Goal: Task Accomplishment & Management: Manage account settings

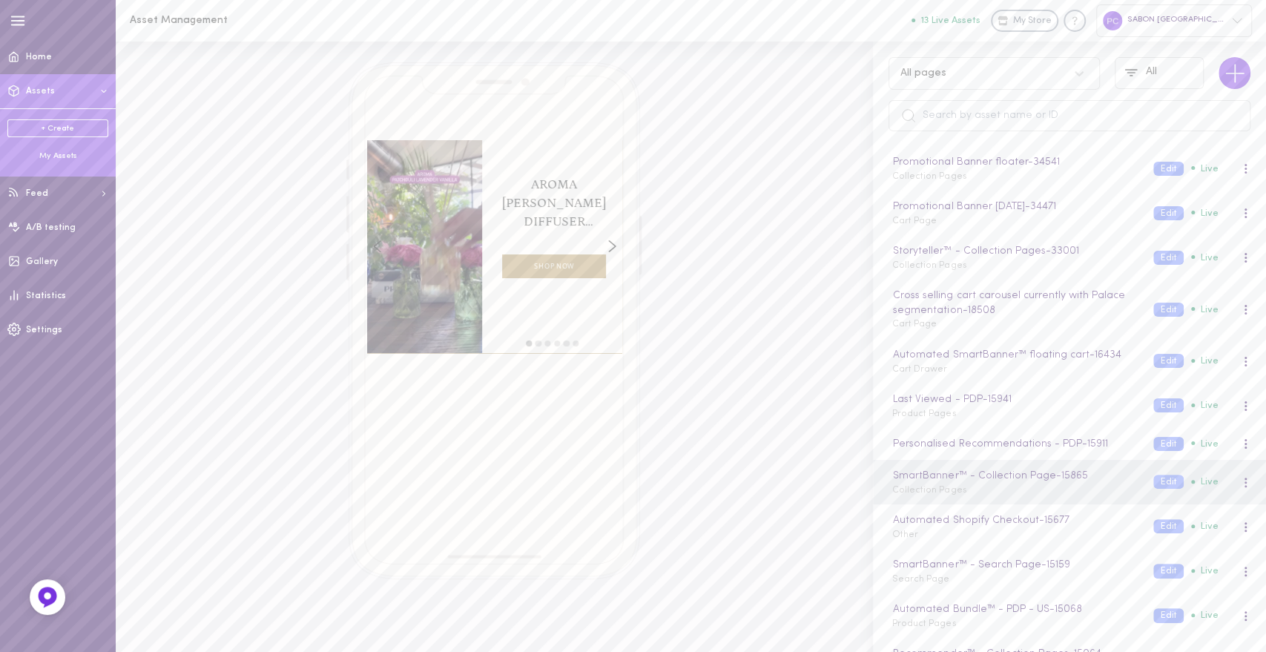
click at [58, 162] on div "+ Create My Assets" at bounding box center [58, 140] width 116 height 64
click at [56, 159] on div "My Assets" at bounding box center [57, 156] width 101 height 11
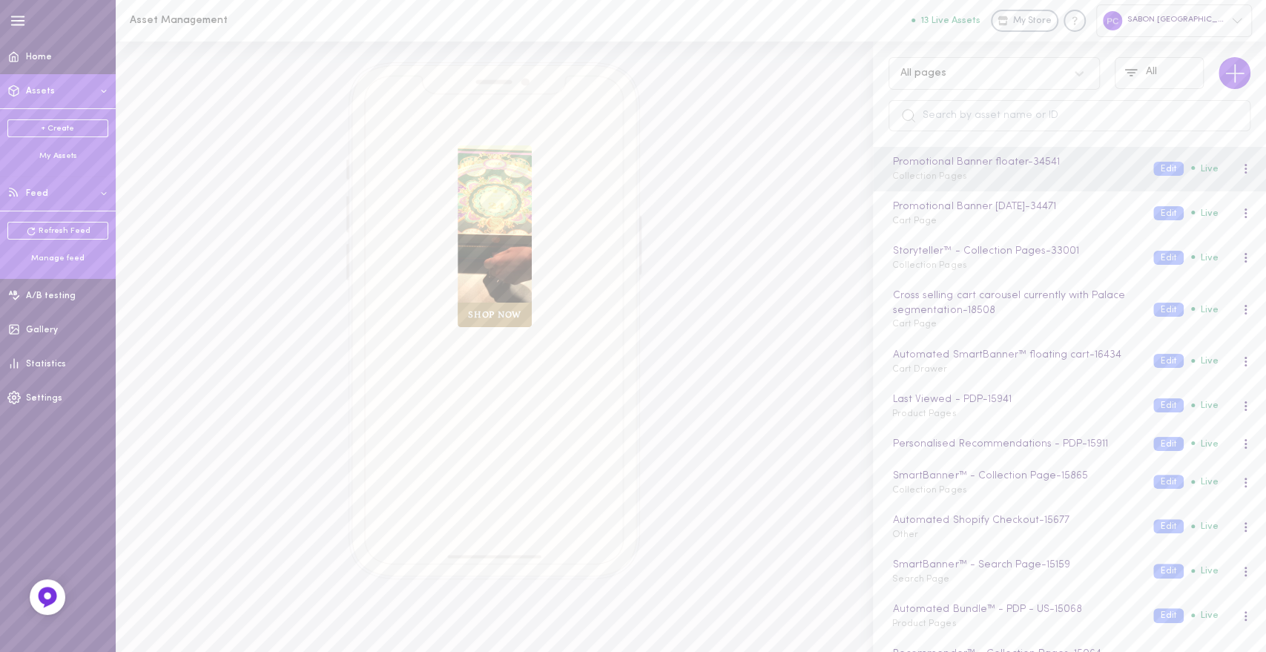
click at [65, 260] on div "Manage feed" at bounding box center [57, 258] width 101 height 11
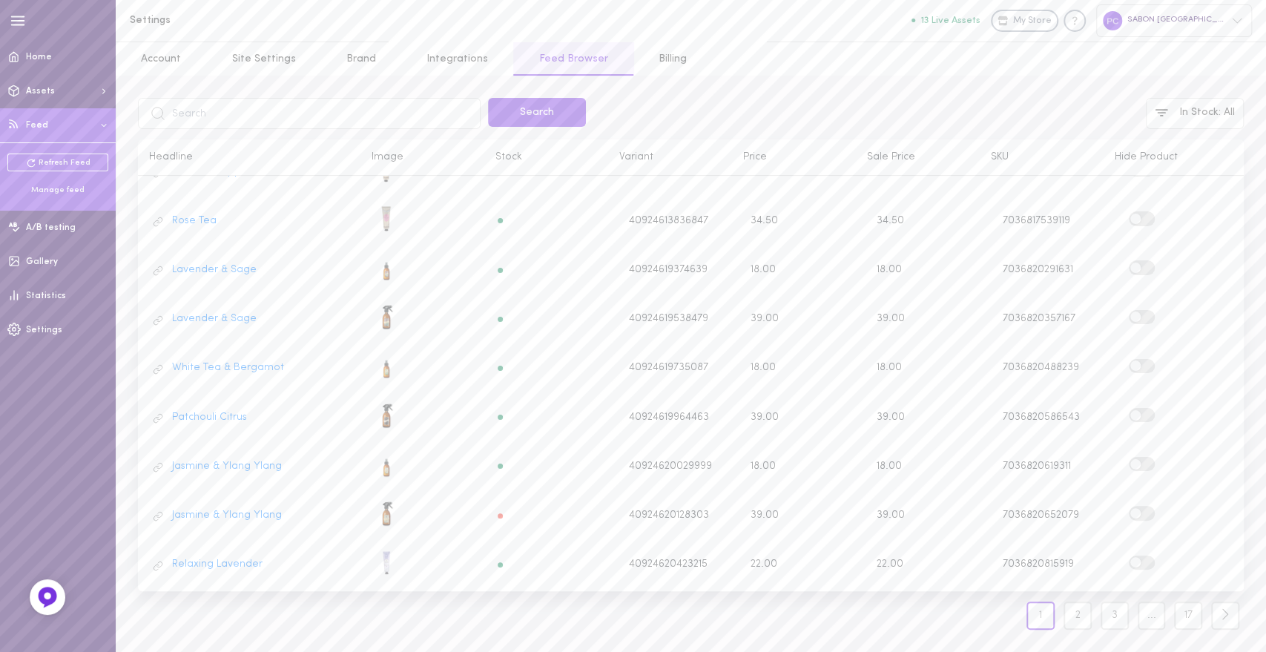
scroll to position [546, 0]
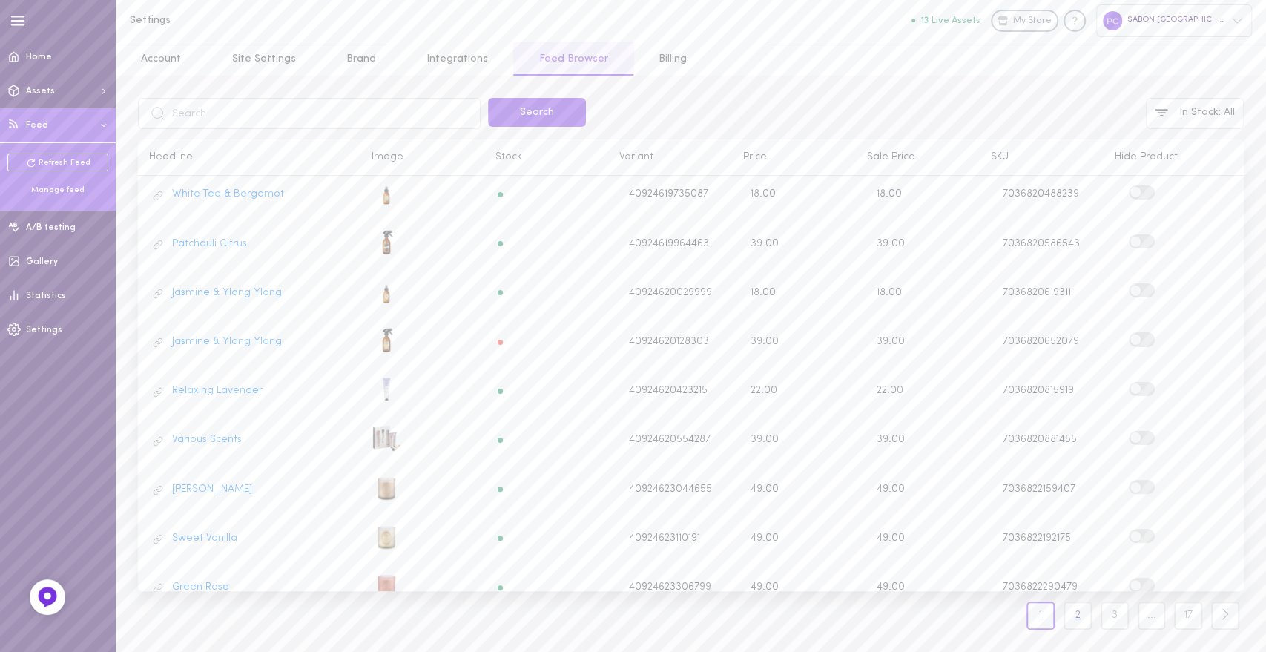
click at [1079, 621] on link "2" at bounding box center [1078, 616] width 28 height 28
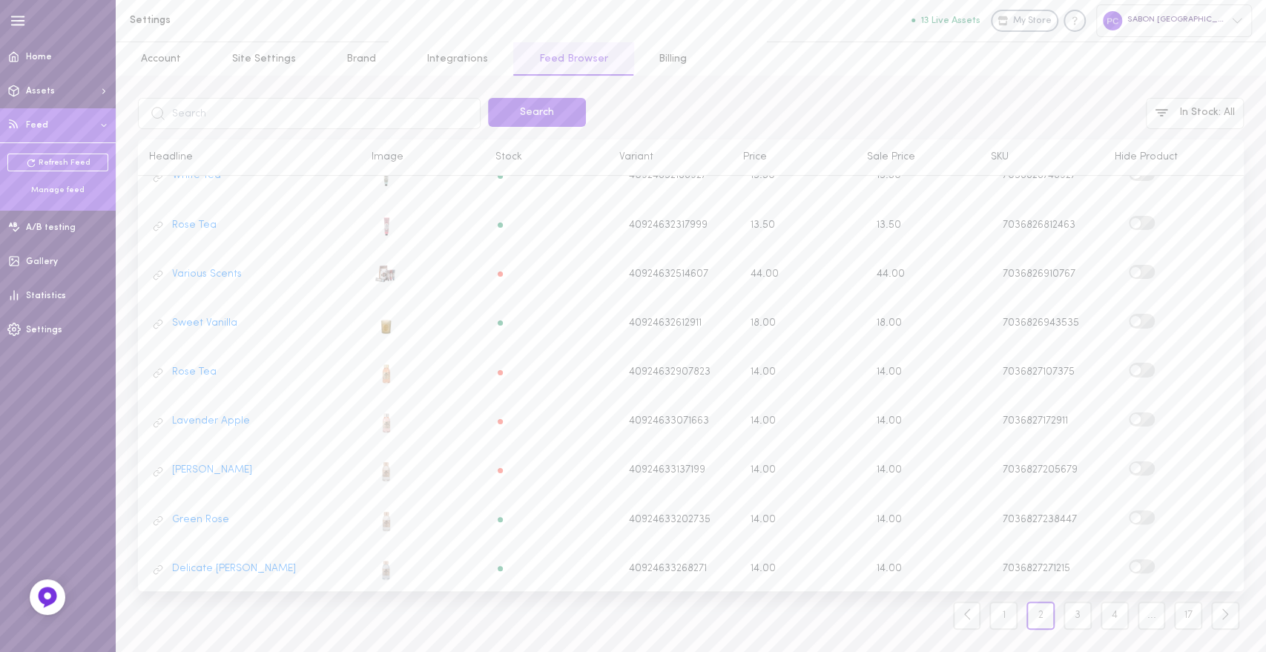
scroll to position [546, 0]
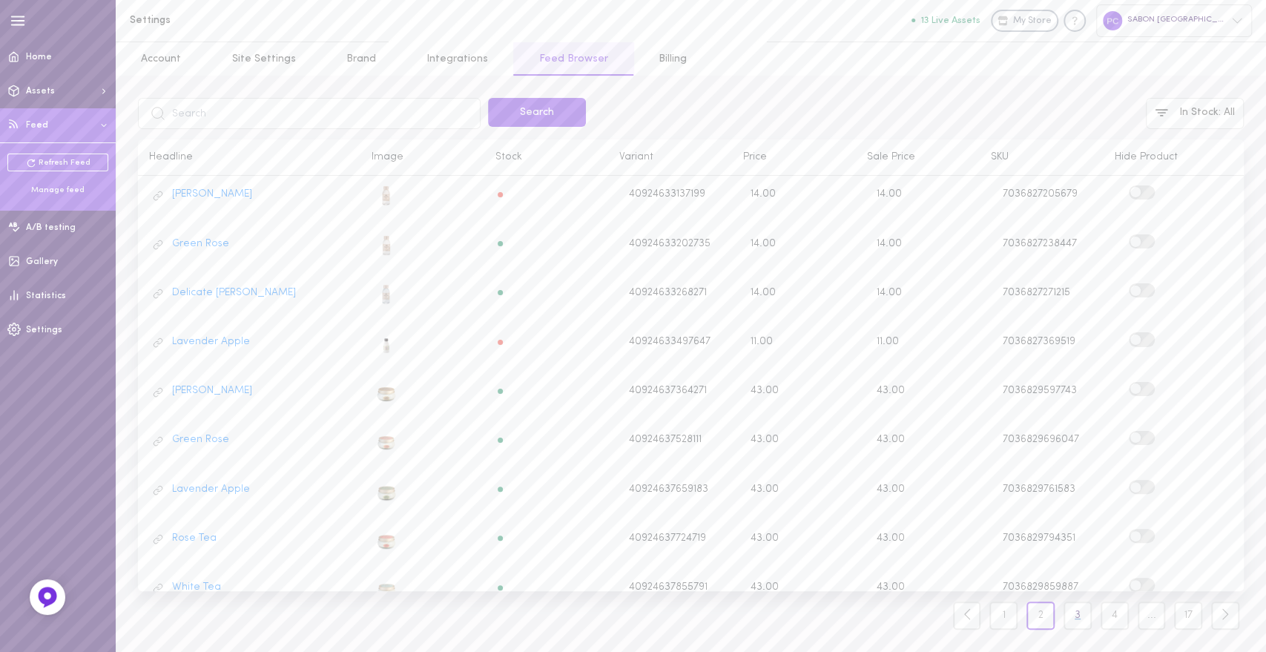
click at [1074, 613] on link "3" at bounding box center [1078, 616] width 28 height 28
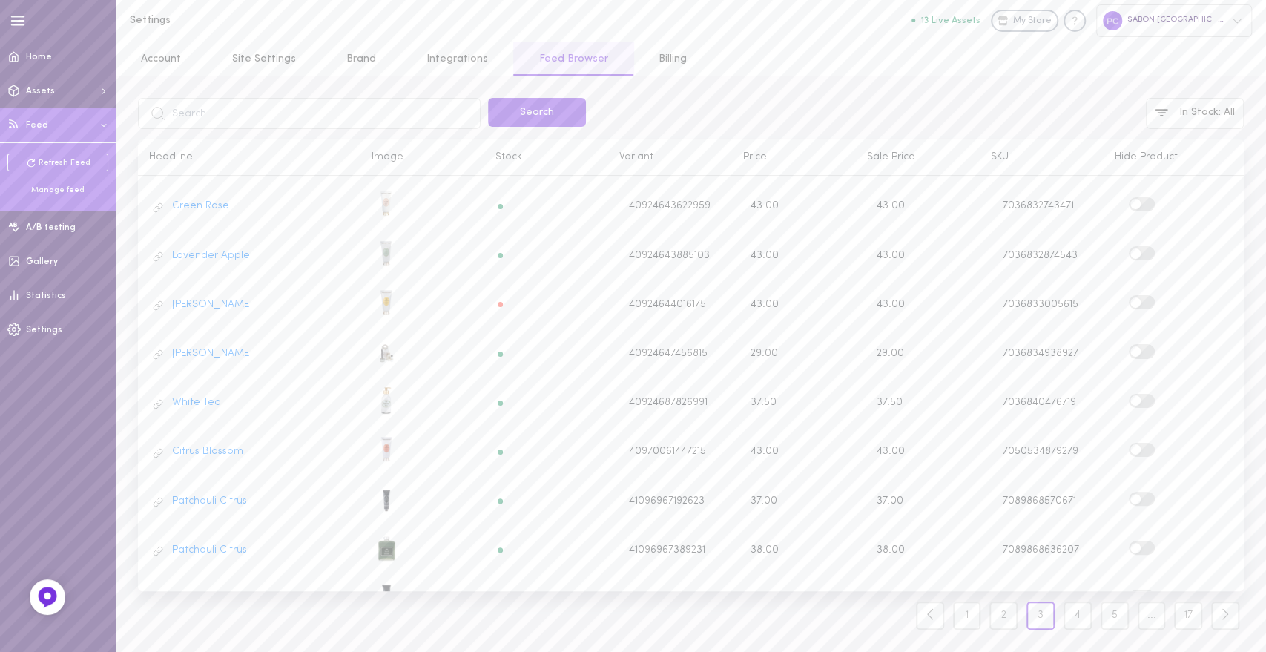
scroll to position [546, 0]
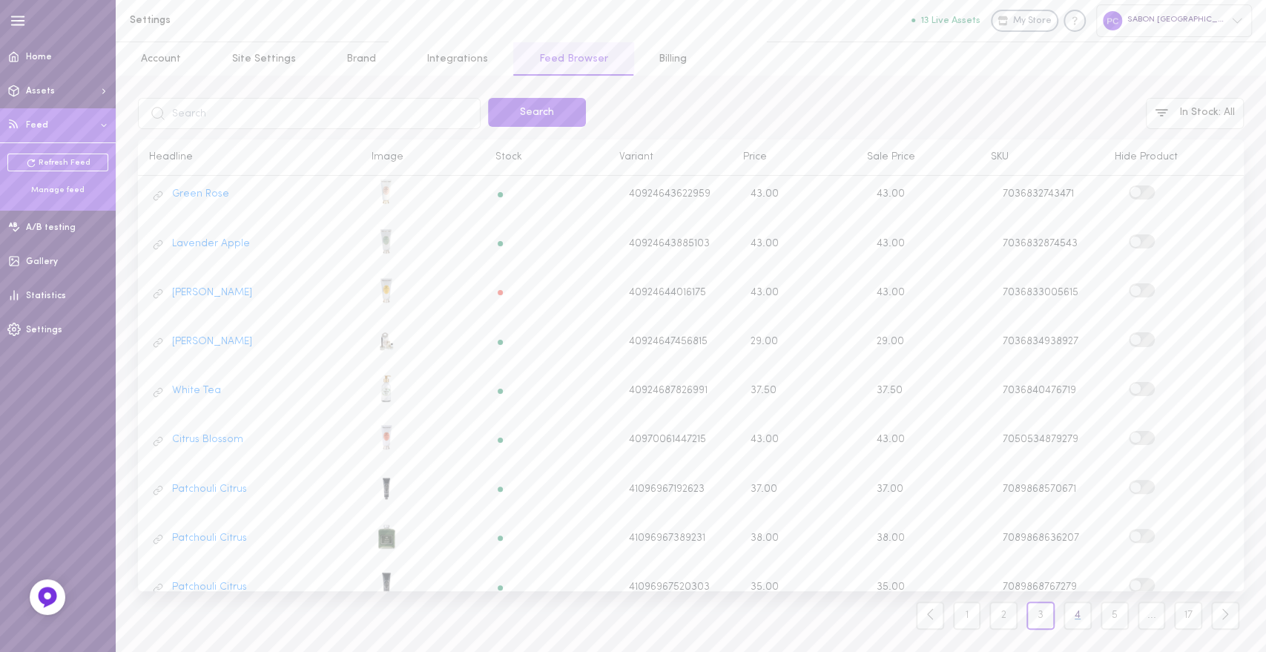
click at [1079, 618] on link "4" at bounding box center [1078, 616] width 28 height 28
click at [1076, 620] on link "5" at bounding box center [1078, 616] width 28 height 28
click at [1076, 615] on link "6" at bounding box center [1078, 616] width 28 height 28
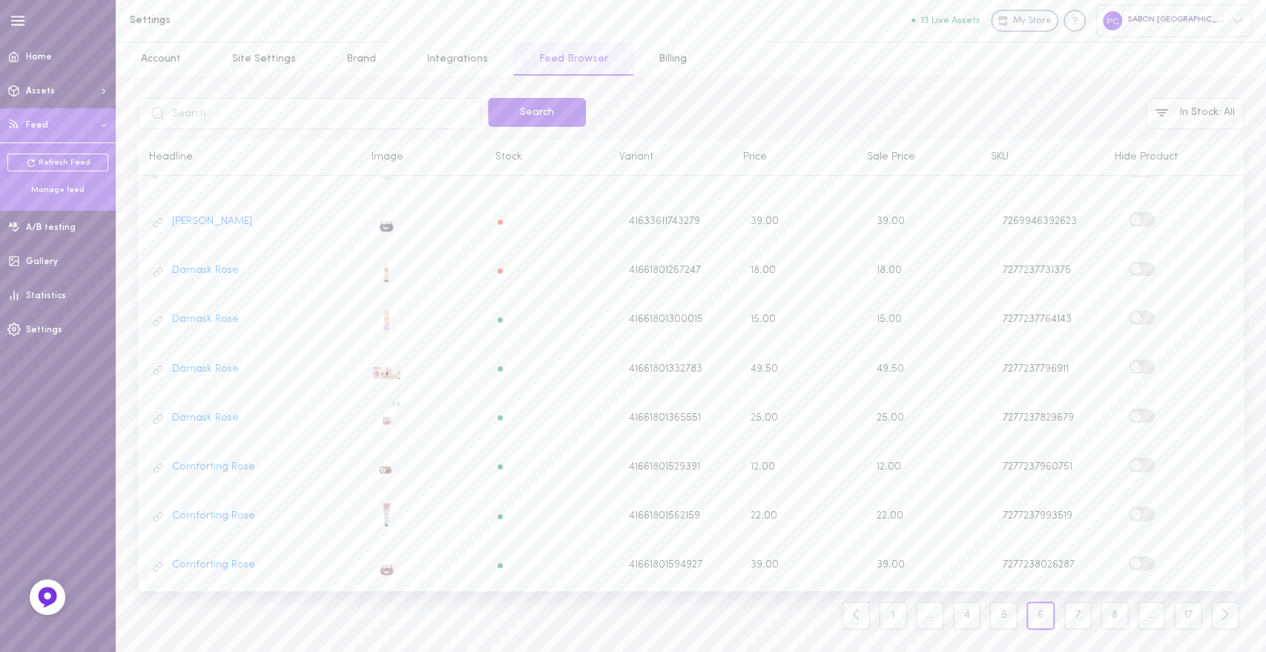
scroll to position [123, 0]
click at [1137, 266] on label at bounding box center [1142, 272] width 26 height 14
click at [0, 0] on input "checkbox" at bounding box center [0, 0] width 0 height 0
click at [1130, 314] on label at bounding box center [1142, 321] width 26 height 14
click at [0, 0] on input "checkbox" at bounding box center [0, 0] width 0 height 0
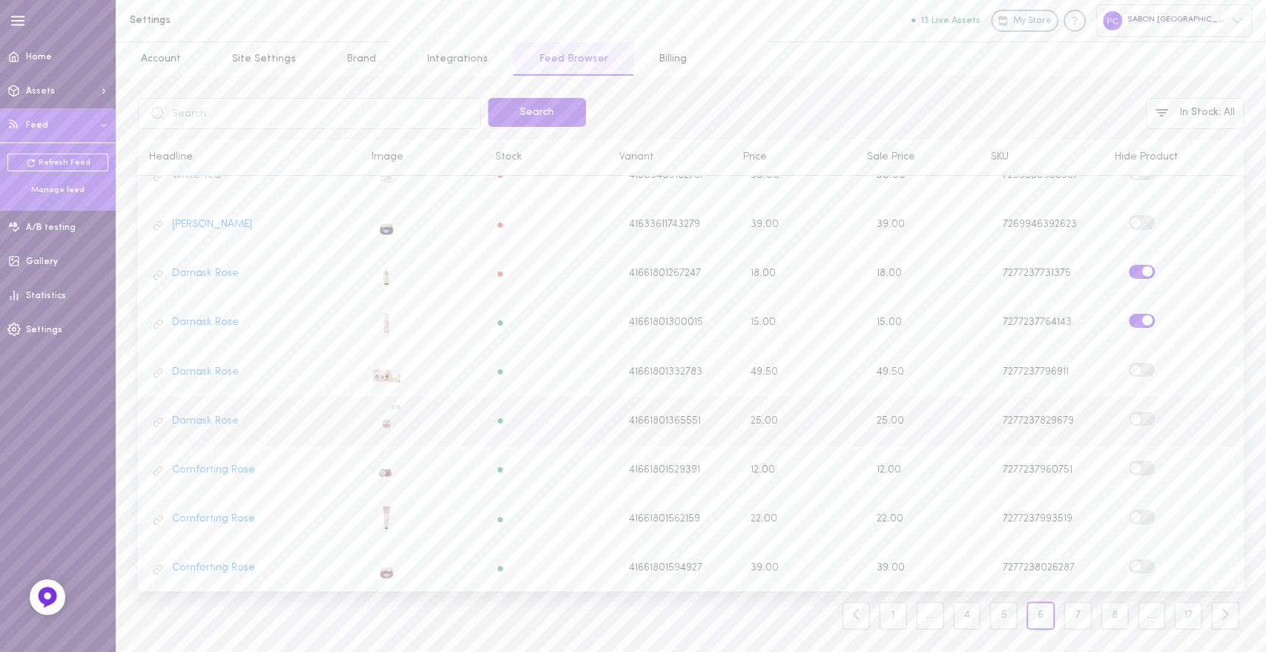
click at [1129, 413] on label at bounding box center [1142, 419] width 26 height 14
click at [0, 0] on input "checkbox" at bounding box center [0, 0] width 0 height 0
click at [1131, 461] on label at bounding box center [1142, 468] width 26 height 14
click at [0, 0] on input "checkbox" at bounding box center [0, 0] width 0 height 0
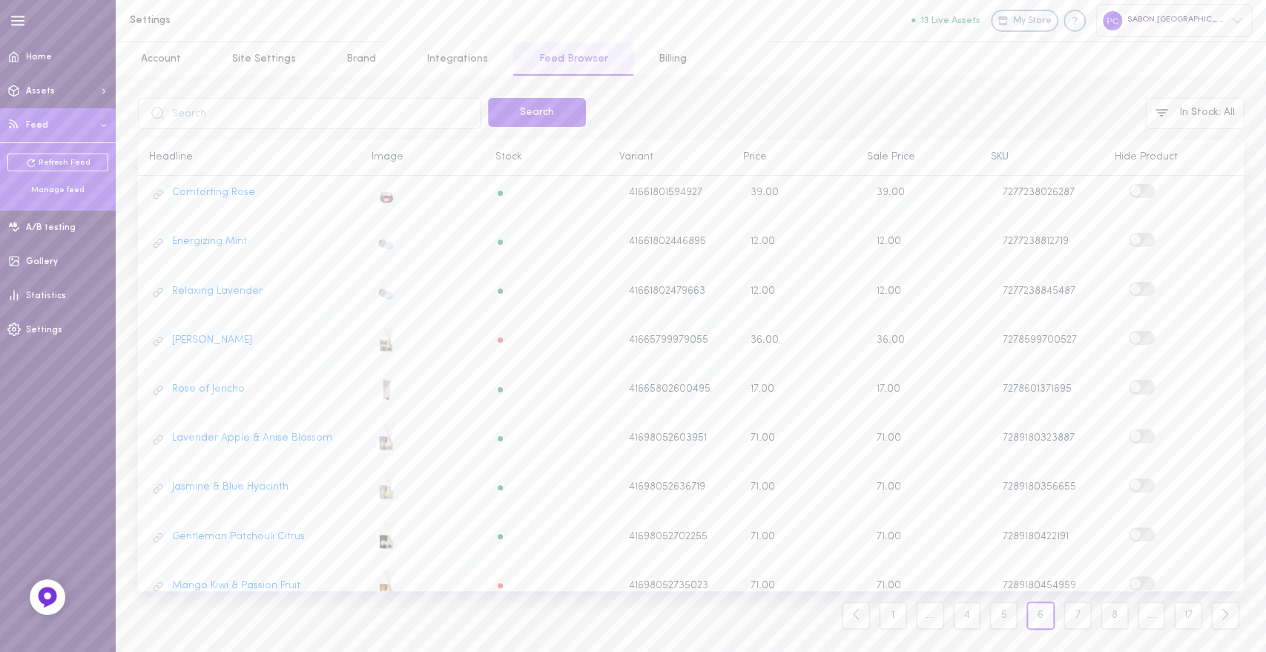
scroll to position [504, 0]
click at [1131, 229] on span at bounding box center [1136, 234] width 10 height 10
click at [0, 0] on input "checkbox" at bounding box center [0, 0] width 0 height 0
click at [1134, 277] on label at bounding box center [1142, 284] width 26 height 14
click at [0, 0] on input "checkbox" at bounding box center [0, 0] width 0 height 0
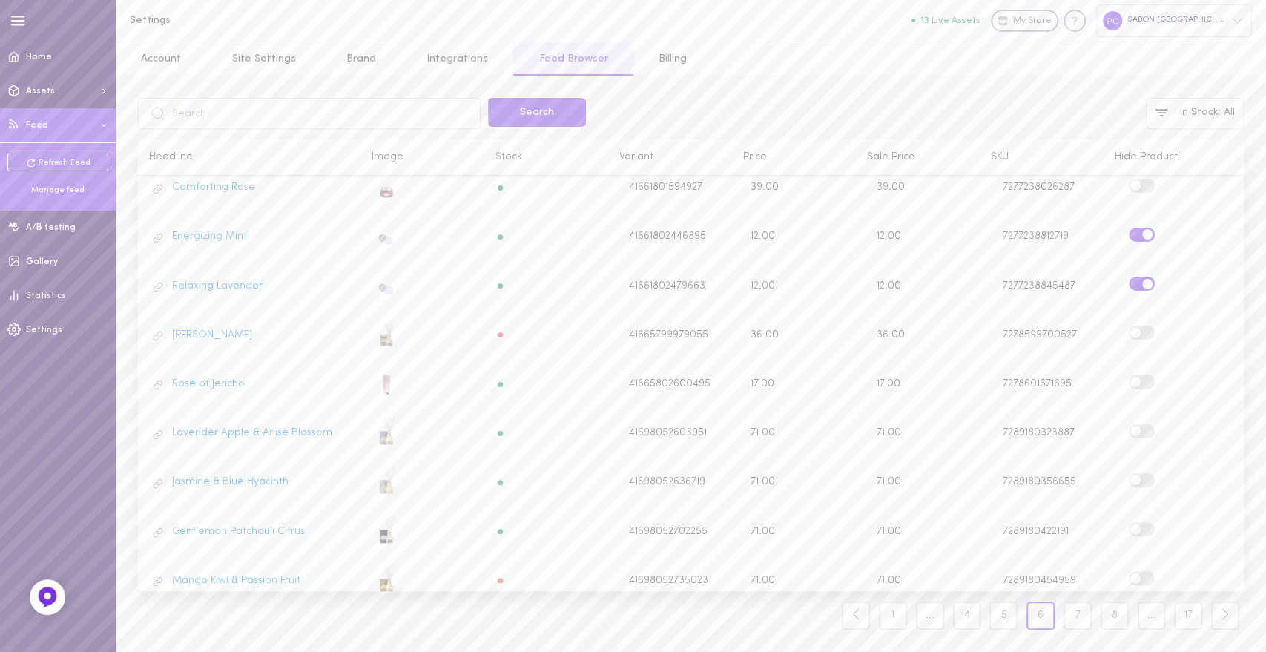
scroll to position [546, 0]
click at [1079, 620] on link "7" at bounding box center [1078, 616] width 28 height 28
click at [1069, 615] on link "8" at bounding box center [1078, 616] width 28 height 28
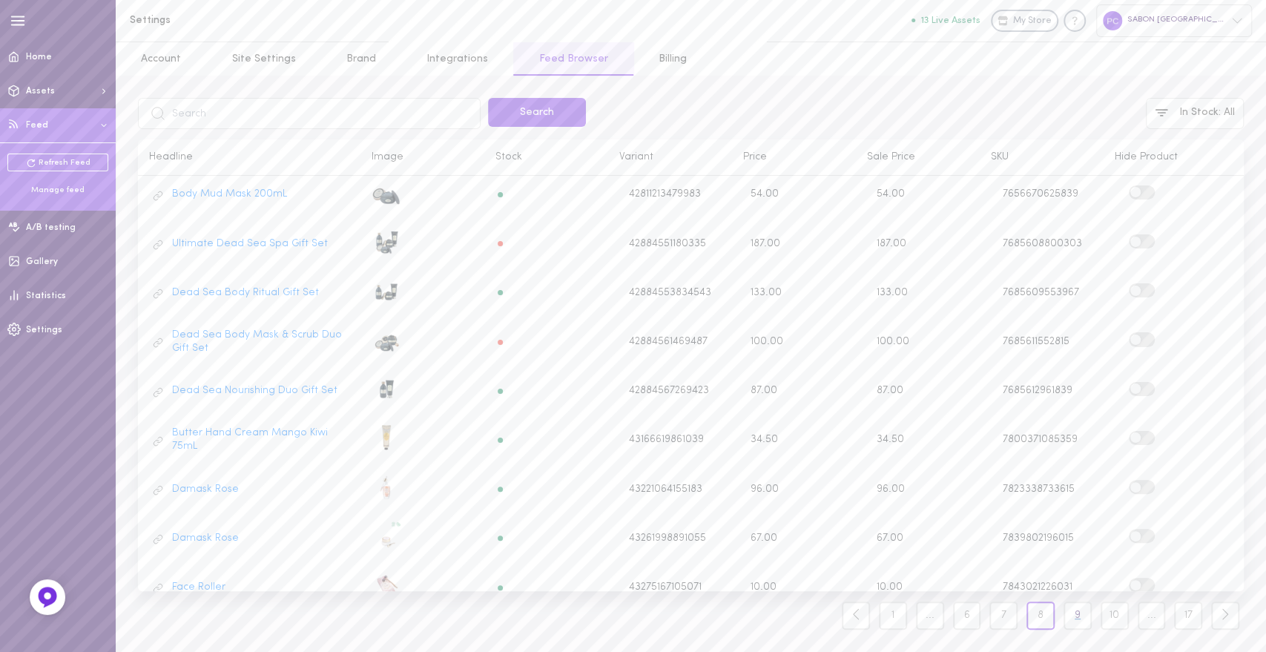
click at [1080, 622] on link "9" at bounding box center [1078, 616] width 28 height 28
click at [1134, 194] on label at bounding box center [1142, 198] width 26 height 14
click at [0, 0] on input "checkbox" at bounding box center [0, 0] width 0 height 0
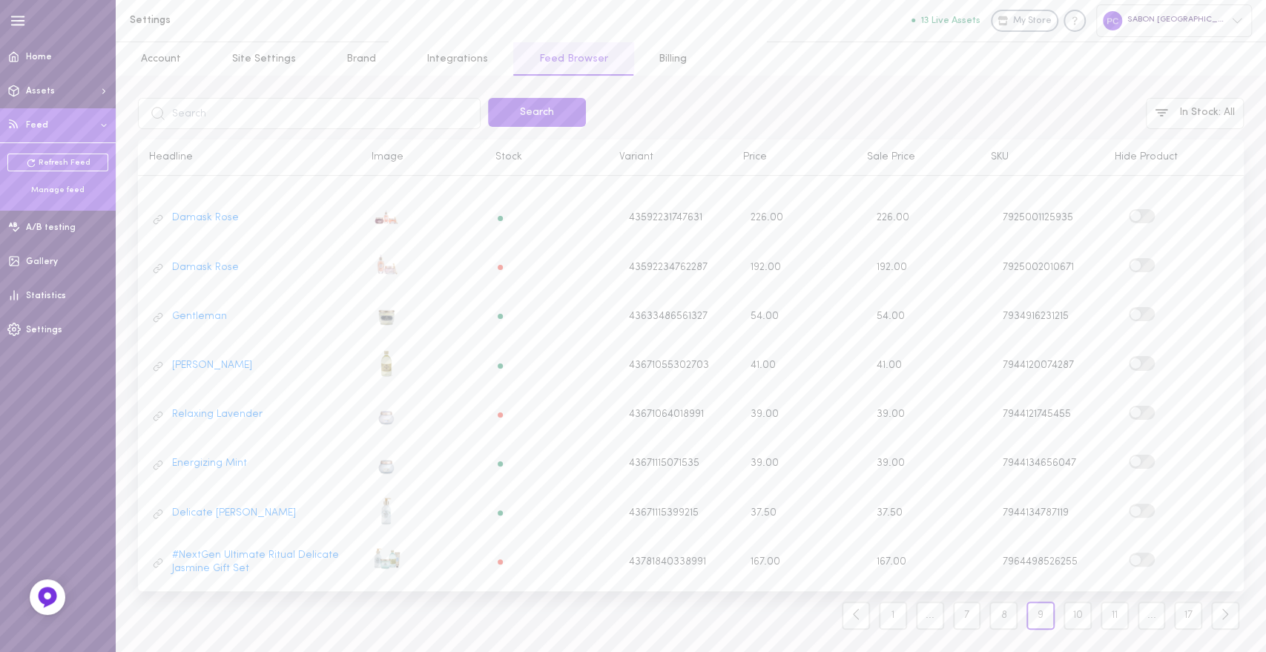
scroll to position [546, 0]
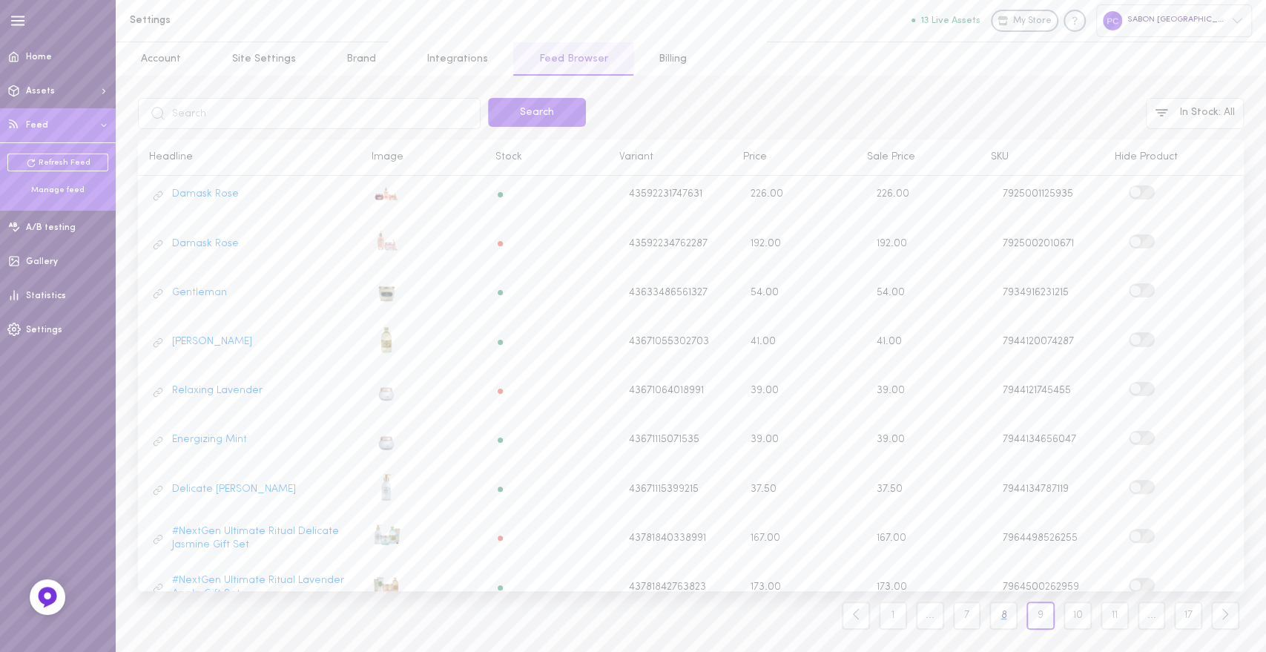
click at [1007, 624] on link "8" at bounding box center [1004, 616] width 28 height 28
click at [1142, 578] on div at bounding box center [1181, 587] width 104 height 19
click at [1131, 578] on label at bounding box center [1142, 585] width 26 height 14
click at [0, 0] on input "checkbox" at bounding box center [0, 0] width 0 height 0
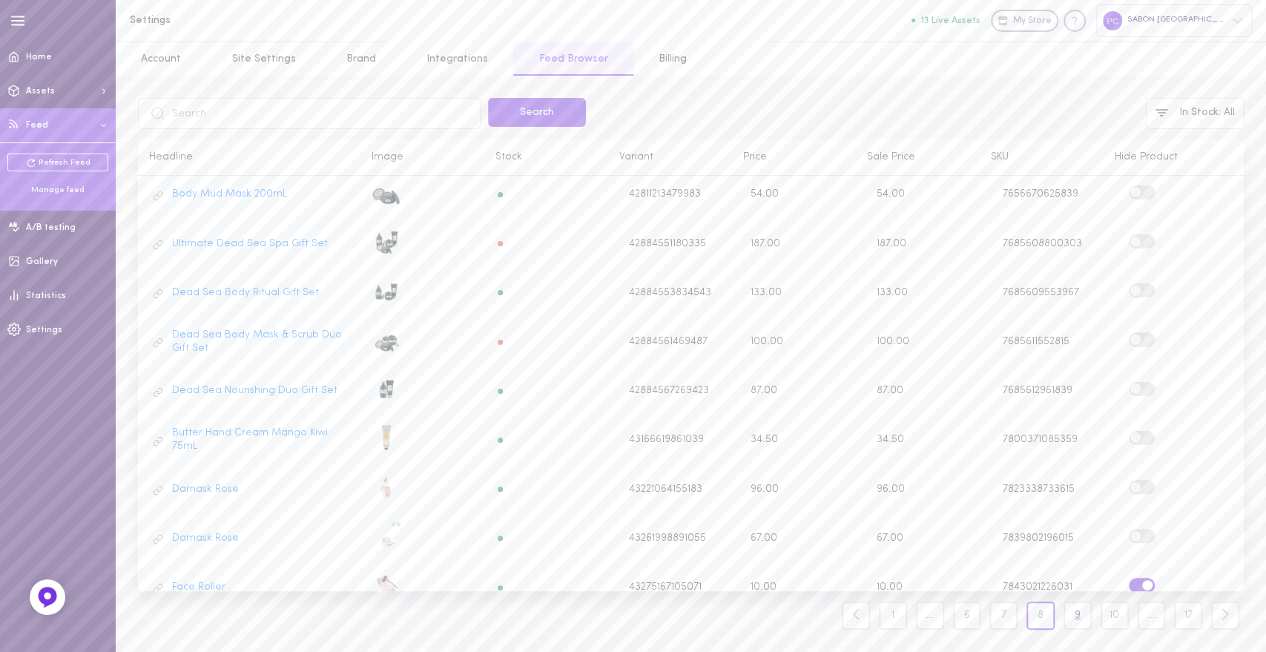
click at [1074, 622] on link "9" at bounding box center [1078, 616] width 28 height 28
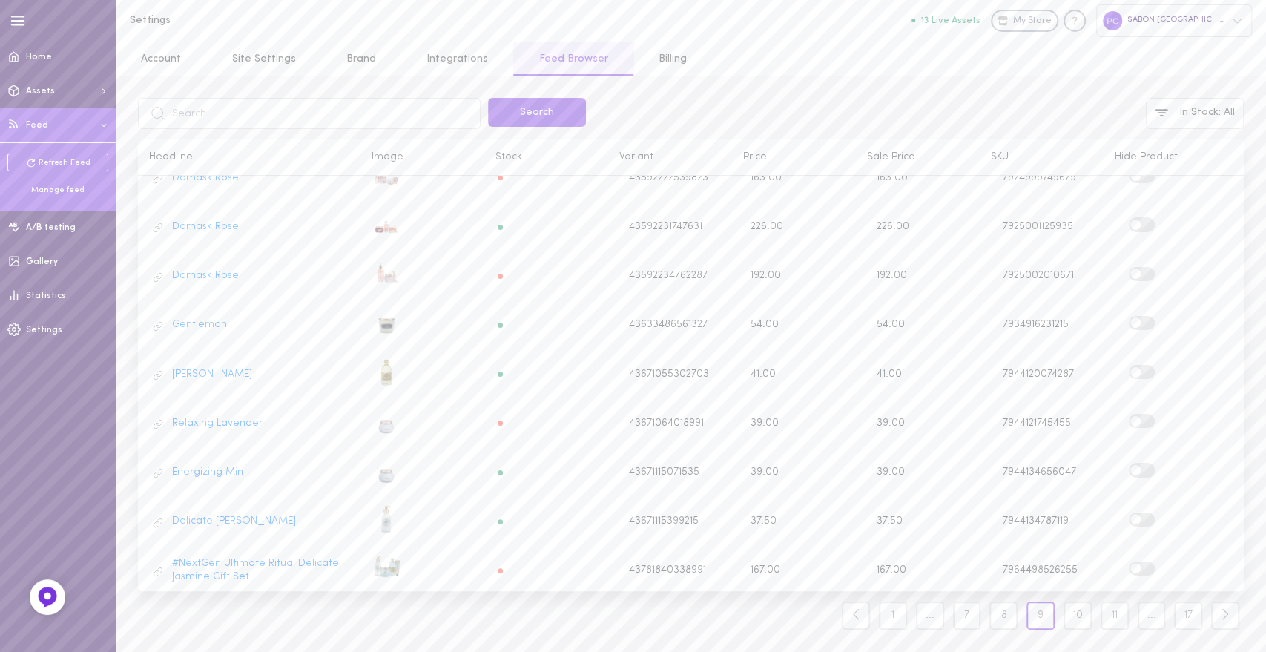
scroll to position [546, 0]
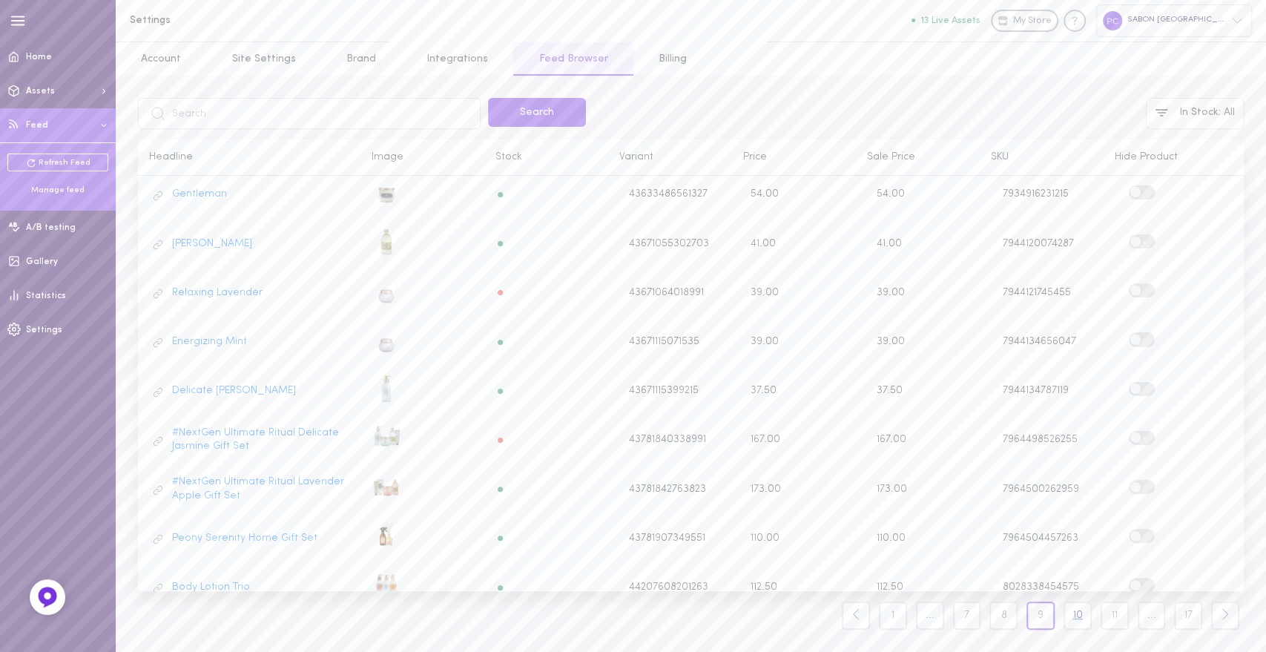
click at [1066, 615] on link "10" at bounding box center [1078, 616] width 28 height 28
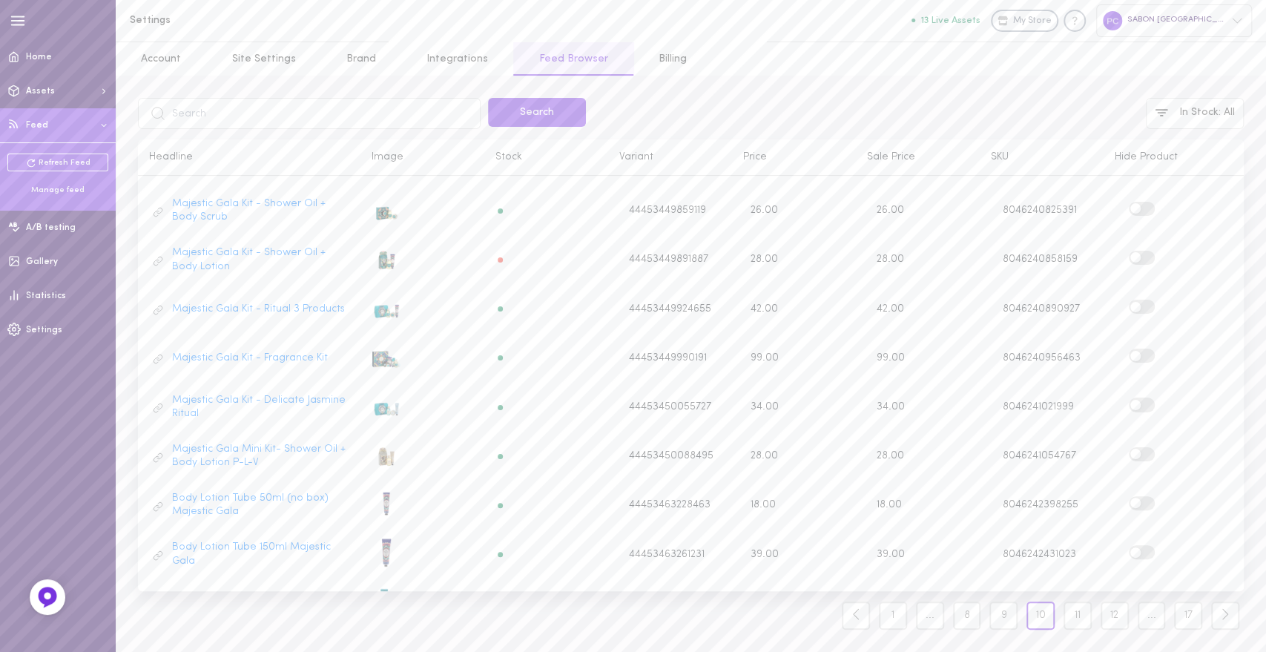
scroll to position [546, 0]
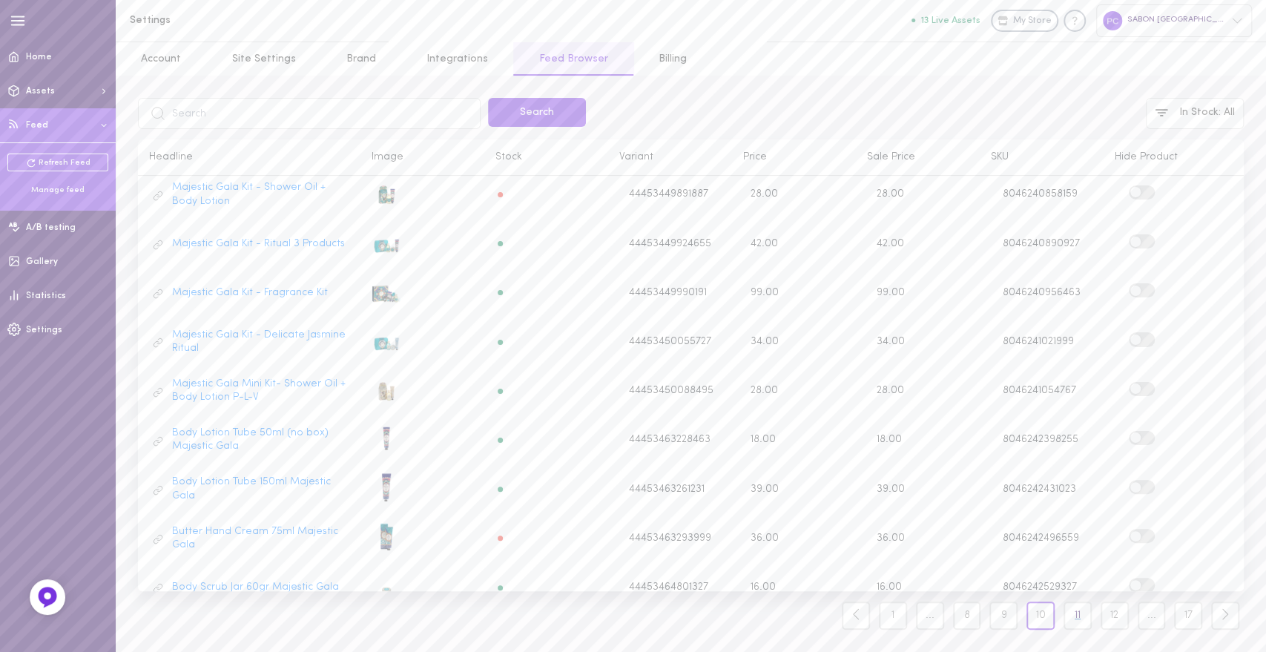
click at [1076, 613] on link "11" at bounding box center [1078, 616] width 28 height 28
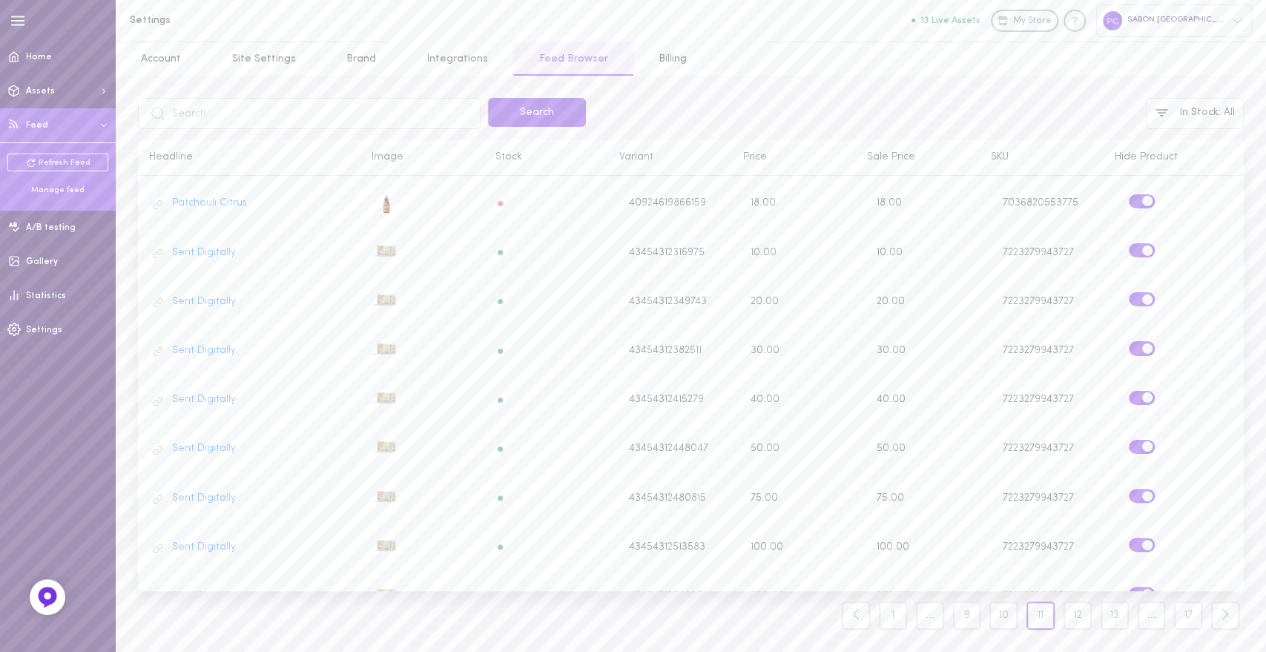
scroll to position [539, 0]
click at [1005, 614] on link "10" at bounding box center [1004, 616] width 28 height 28
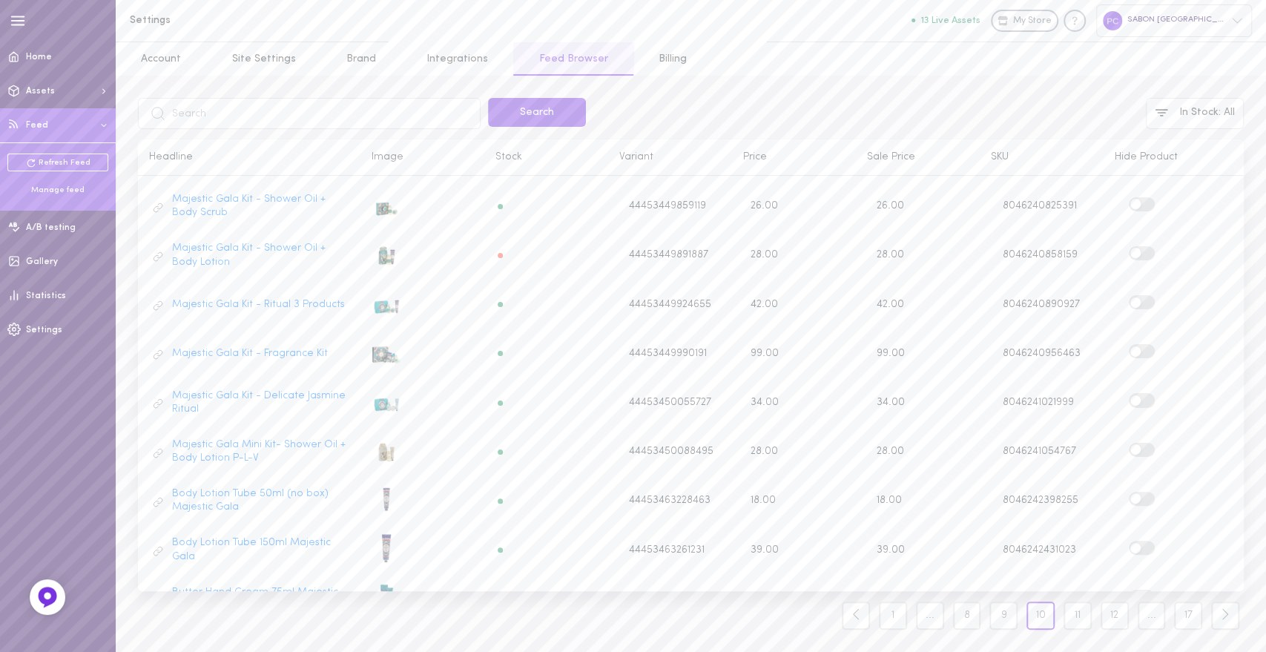
scroll to position [546, 0]
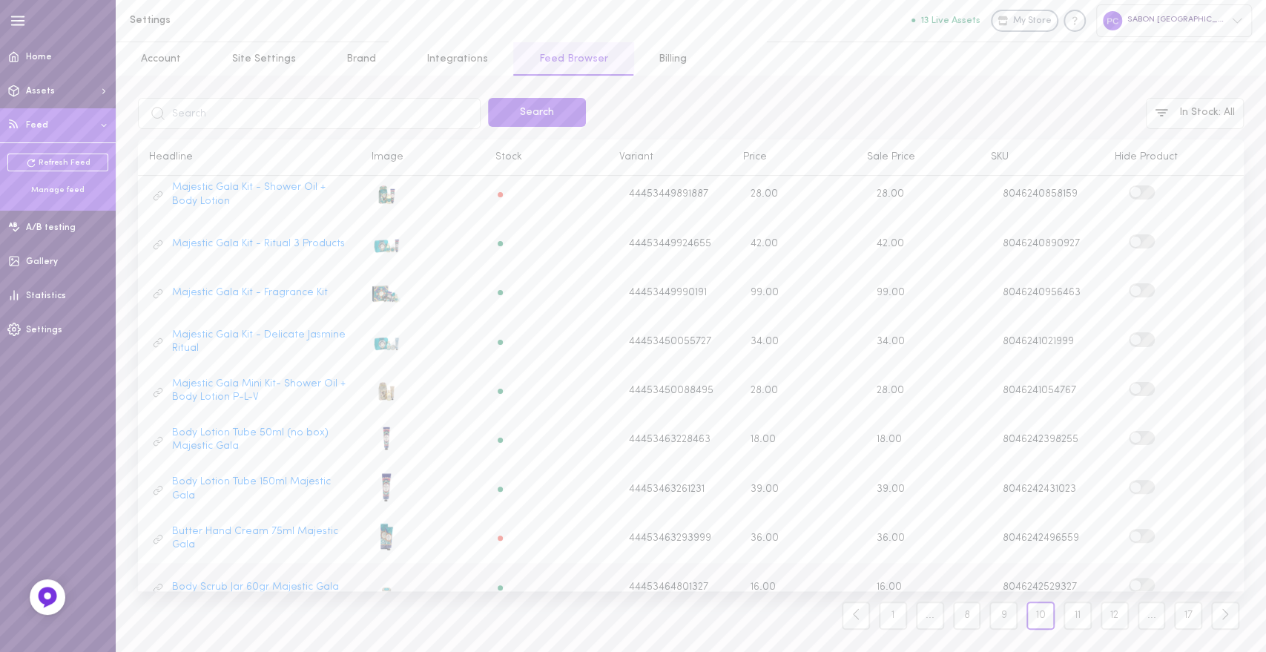
click at [1131, 580] on span at bounding box center [1136, 585] width 10 height 10
click at [0, 0] on input "checkbox" at bounding box center [0, 0] width 0 height 0
click at [1070, 619] on link "11" at bounding box center [1078, 616] width 28 height 28
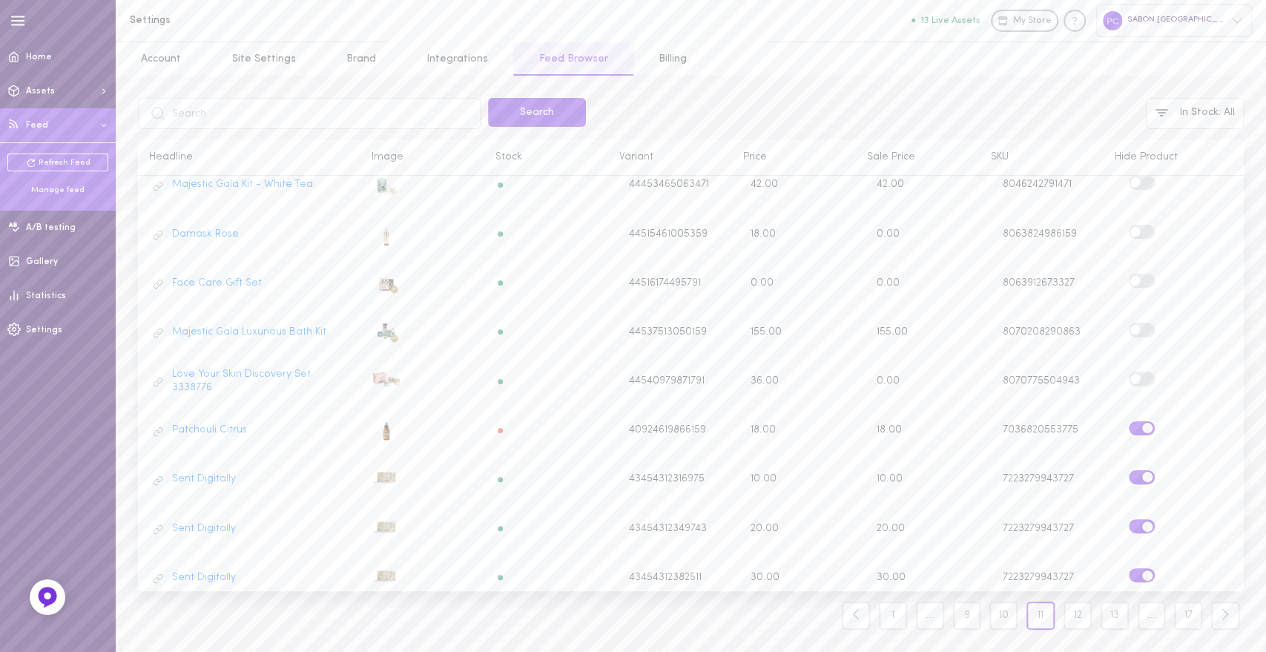
scroll to position [253, 0]
click at [1133, 233] on label at bounding box center [1142, 240] width 26 height 14
click at [0, 0] on input "checkbox" at bounding box center [0, 0] width 0 height 0
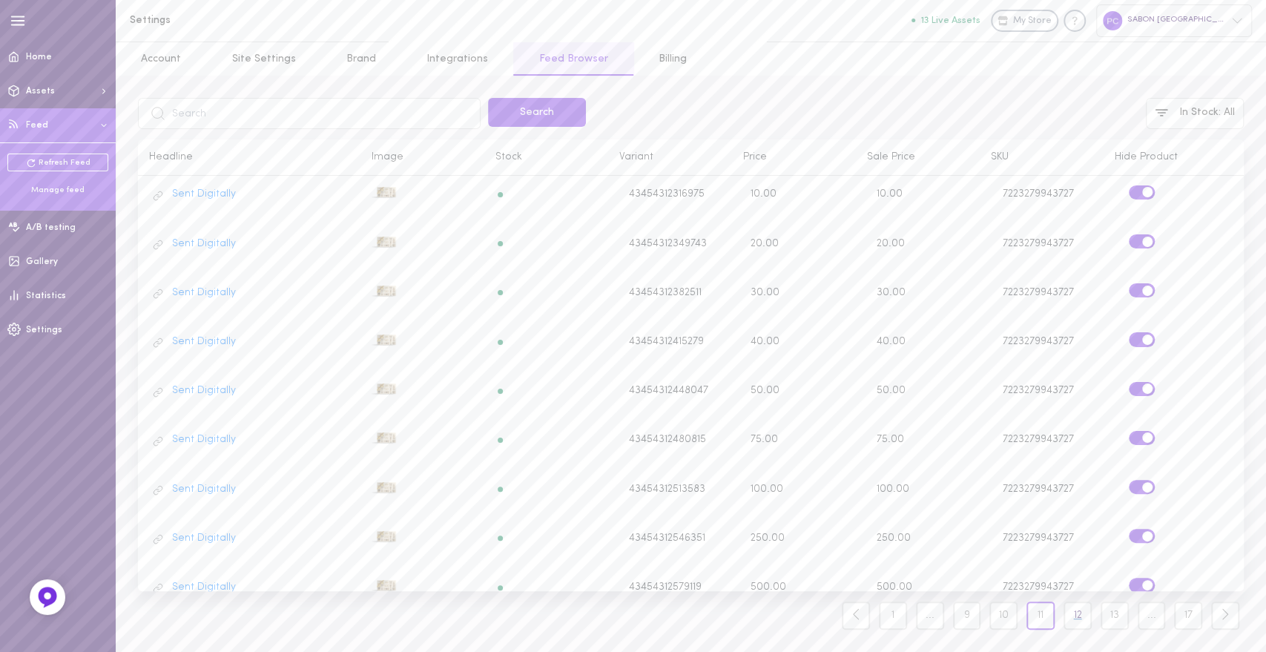
click at [1078, 622] on link "12" at bounding box center [1078, 616] width 28 height 28
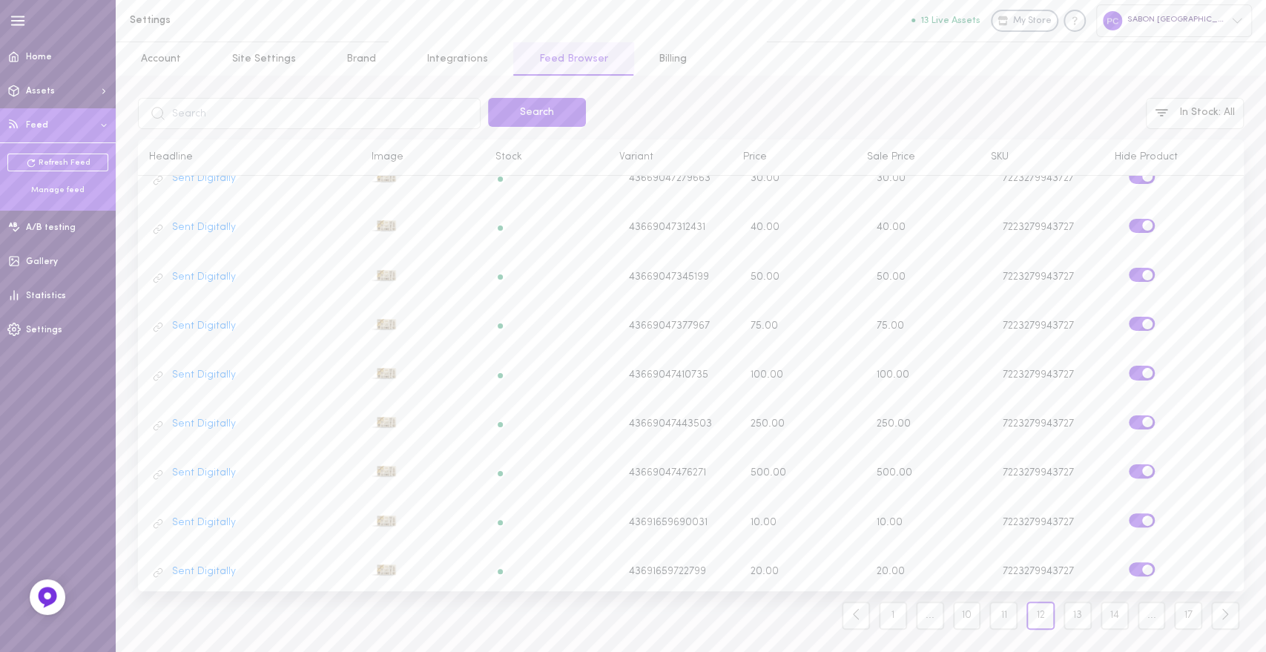
scroll to position [546, 0]
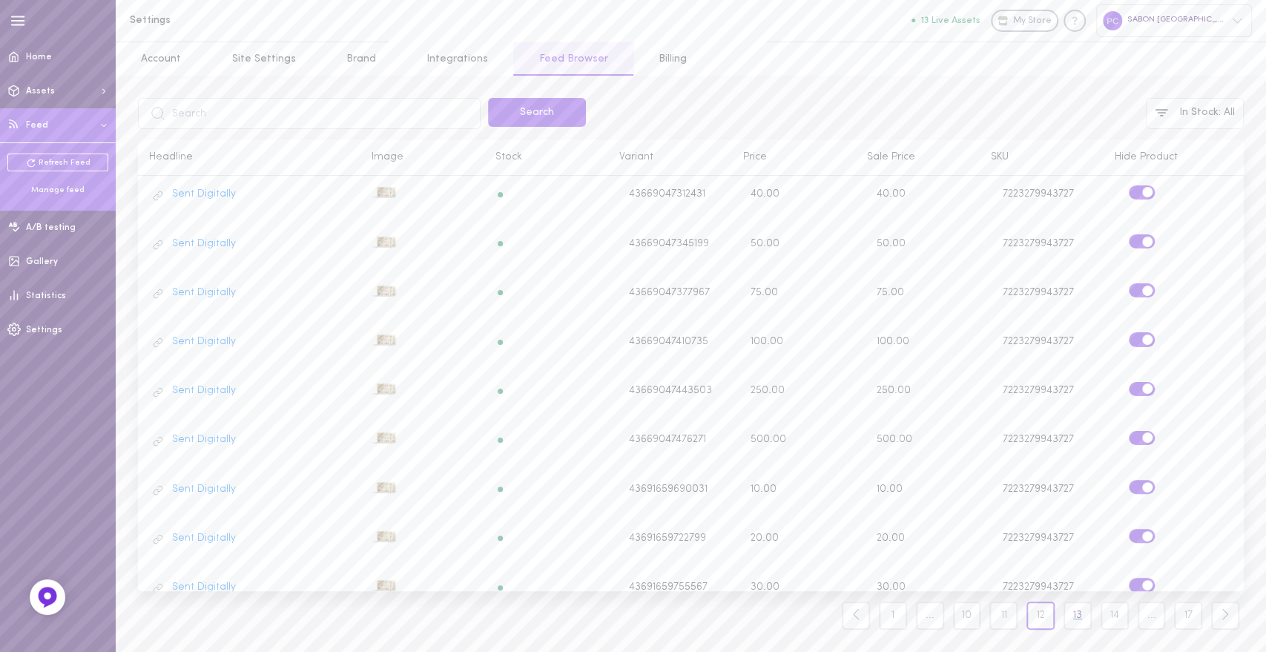
click at [1077, 619] on link "13" at bounding box center [1078, 616] width 28 height 28
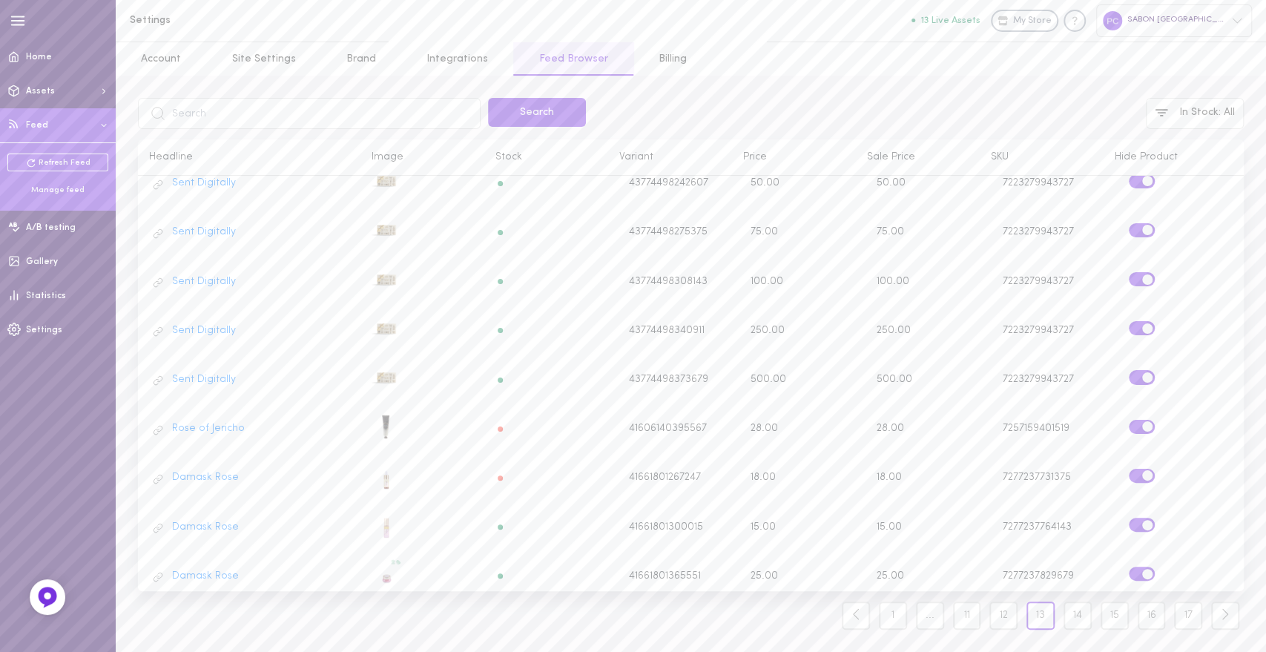
scroll to position [546, 0]
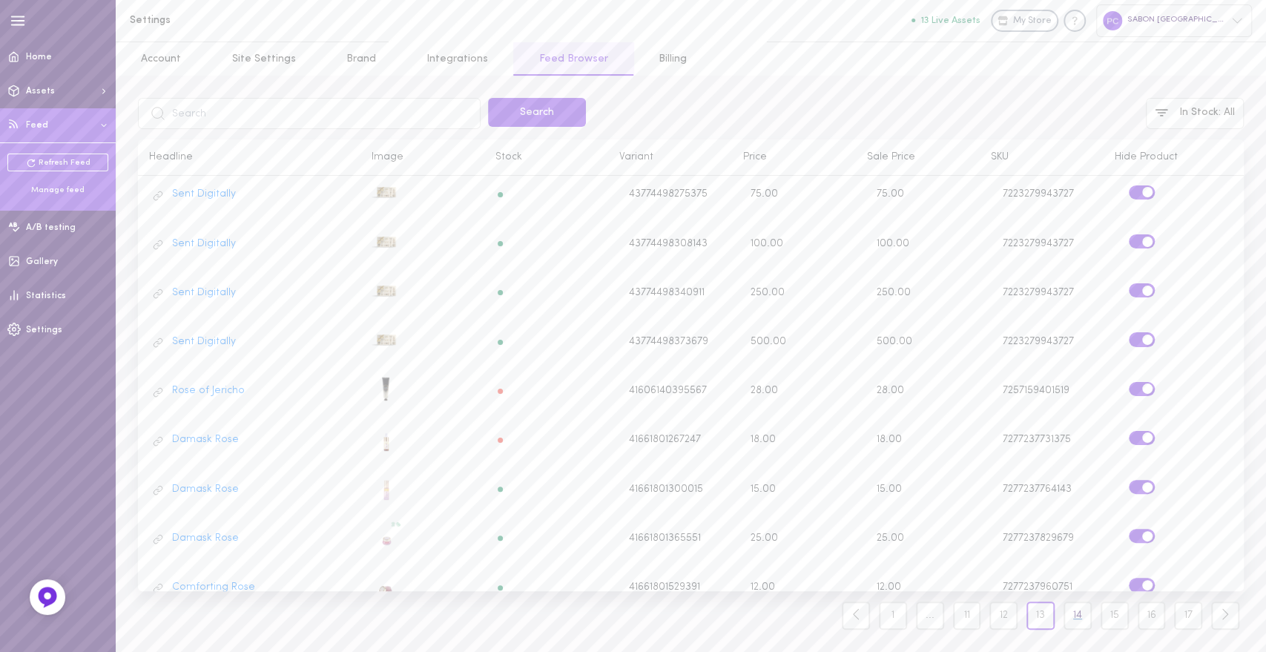
click at [1078, 613] on link "14" at bounding box center [1078, 616] width 28 height 28
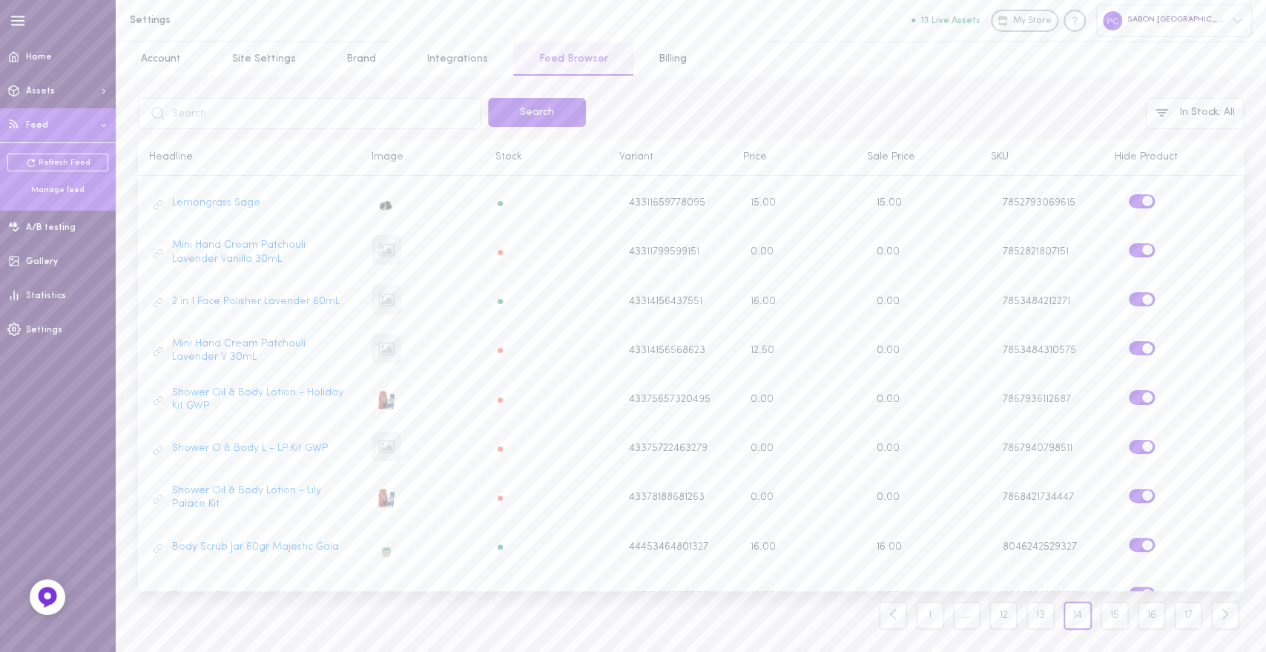
scroll to position [546, 0]
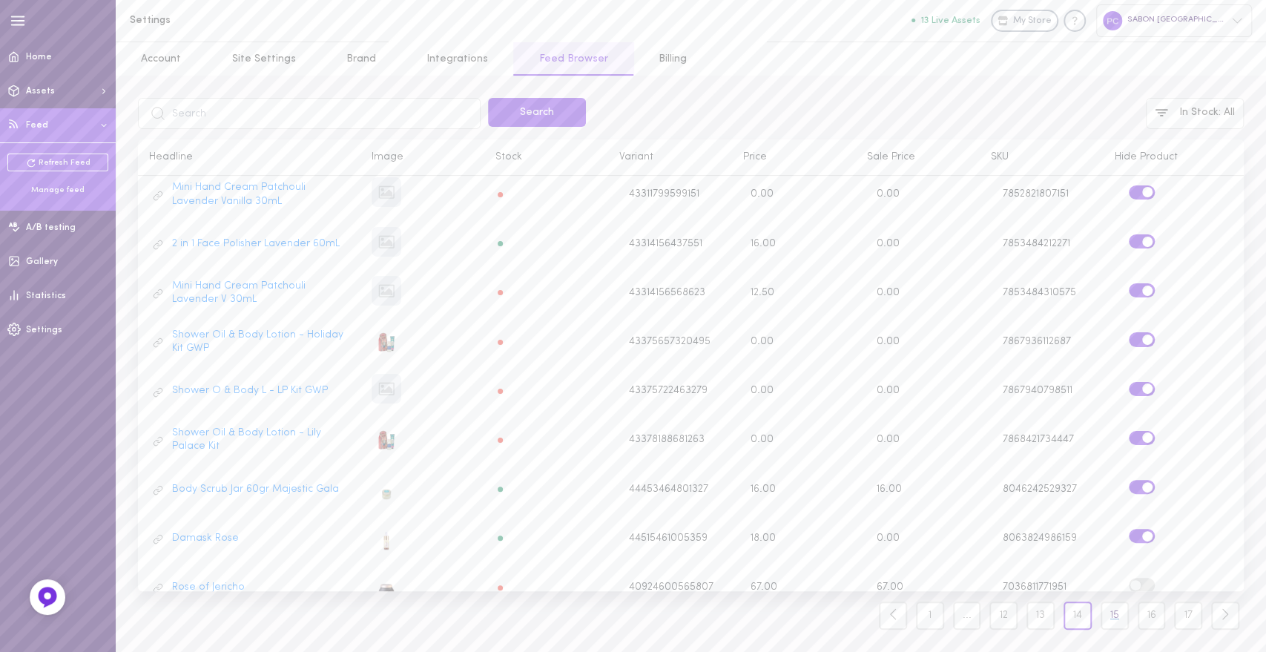
click at [1108, 613] on link "15" at bounding box center [1115, 616] width 28 height 28
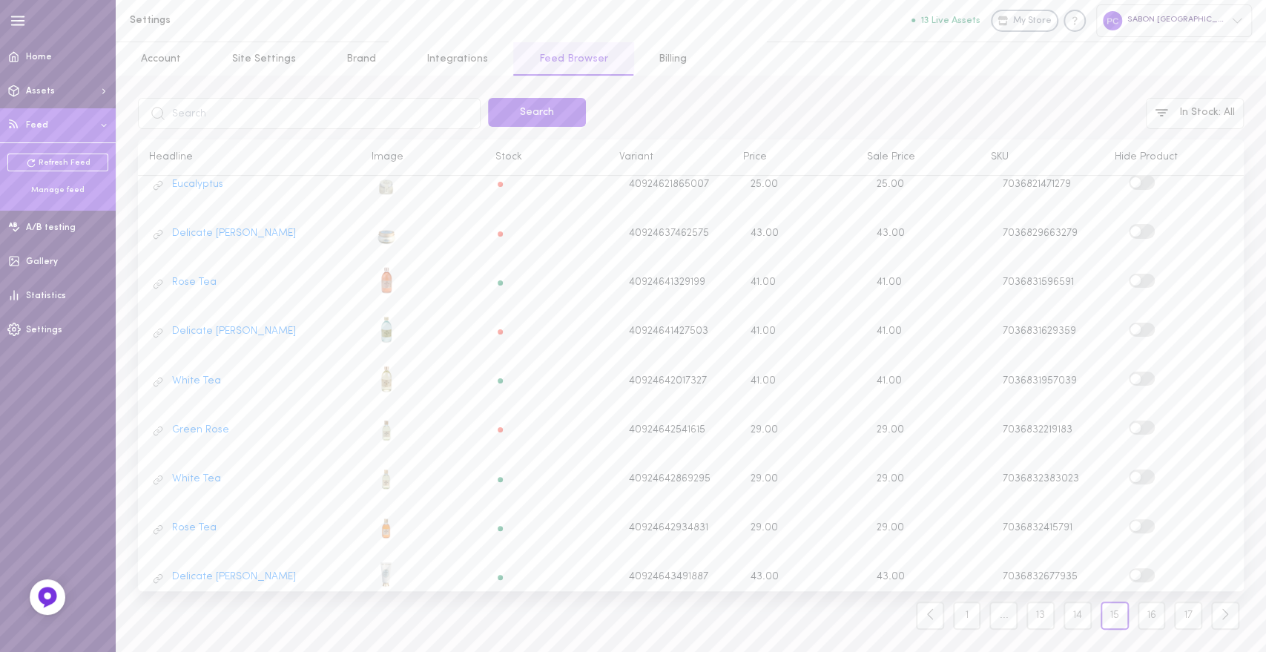
scroll to position [546, 0]
click at [1145, 618] on link "16" at bounding box center [1152, 616] width 28 height 28
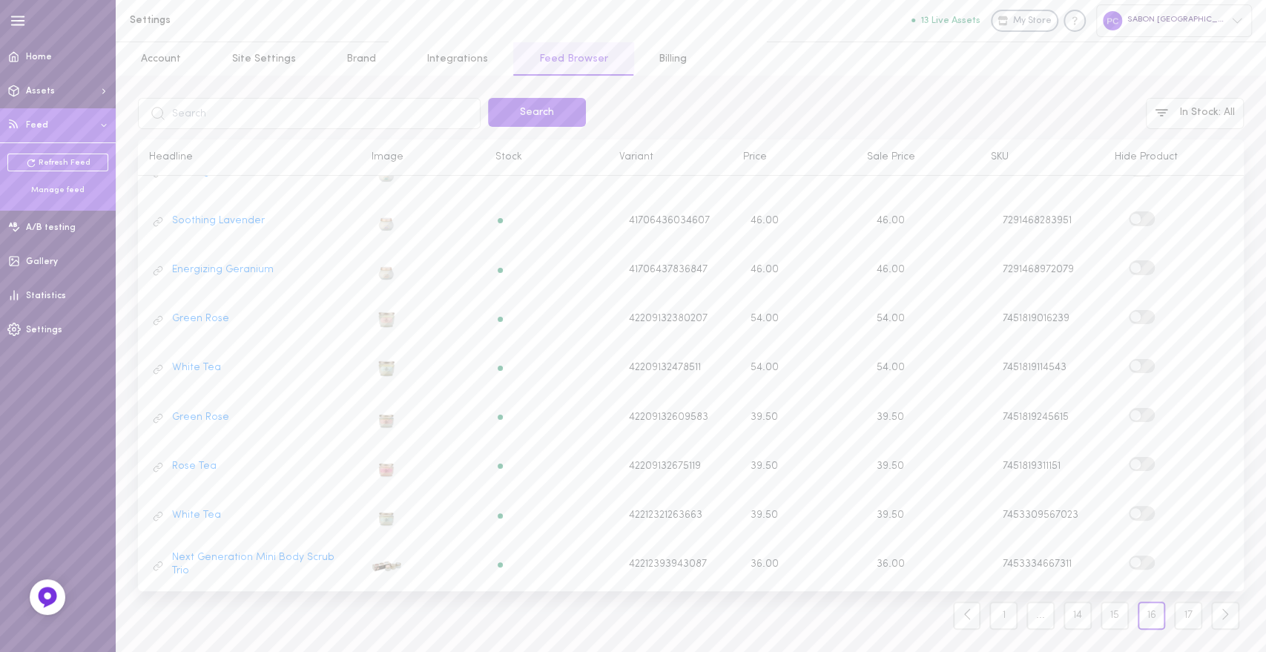
scroll to position [546, 0]
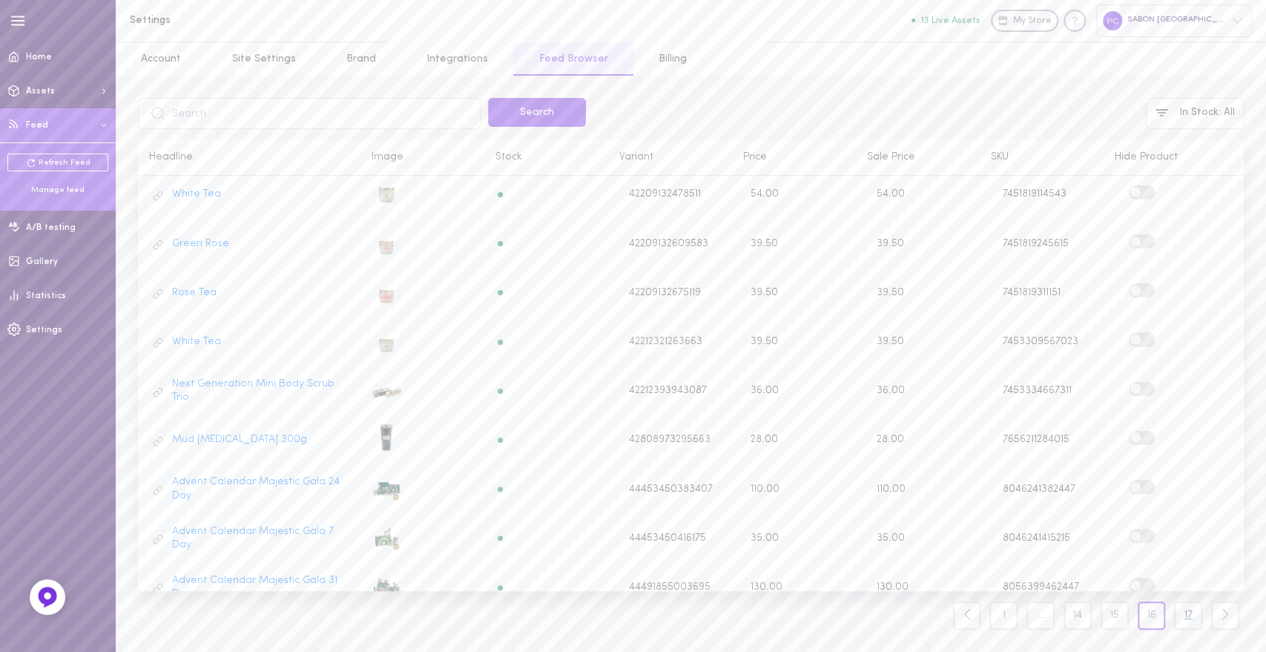
click at [1188, 618] on link "17" at bounding box center [1188, 616] width 28 height 28
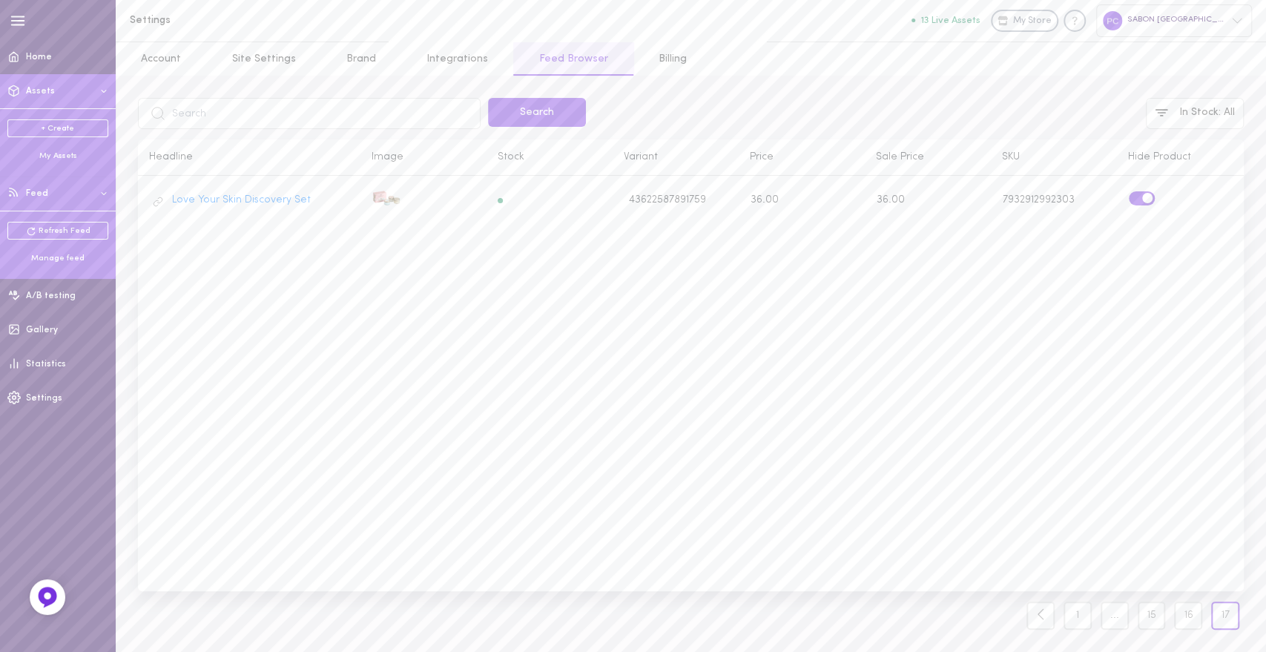
click at [54, 159] on div "My Assets" at bounding box center [57, 156] width 101 height 11
